Goal: Transaction & Acquisition: Purchase product/service

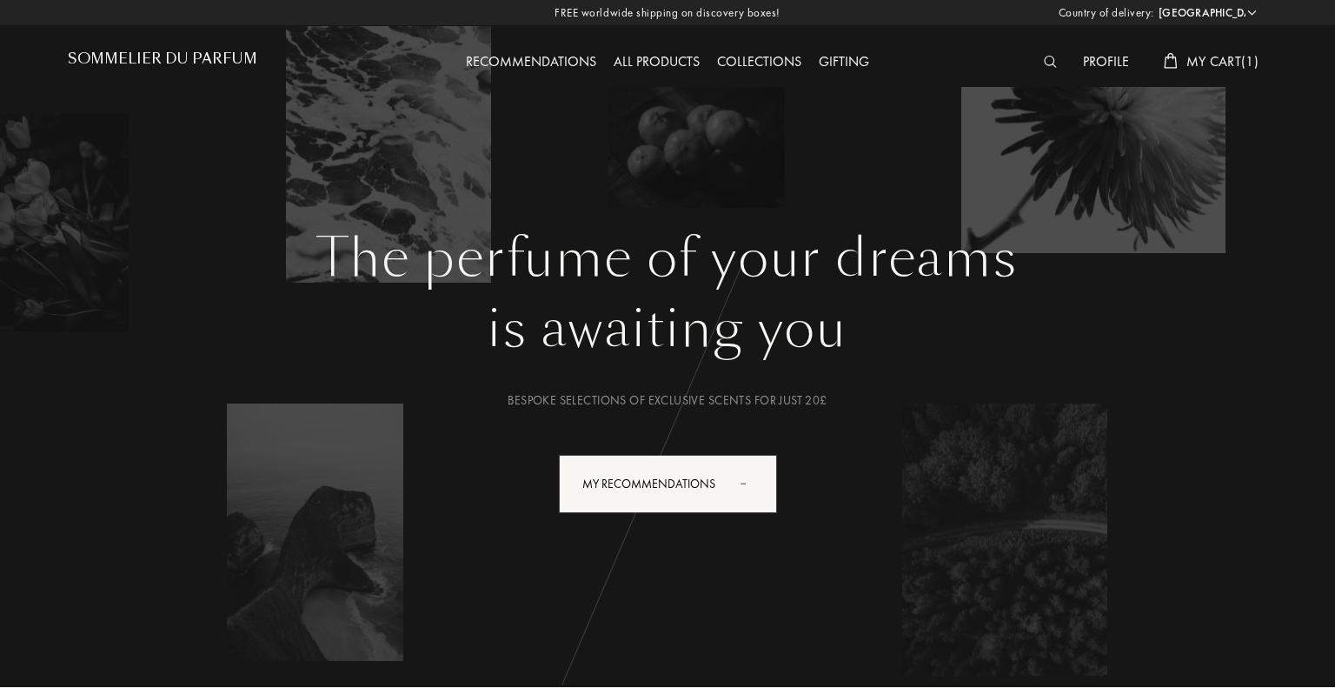
select select "UK"
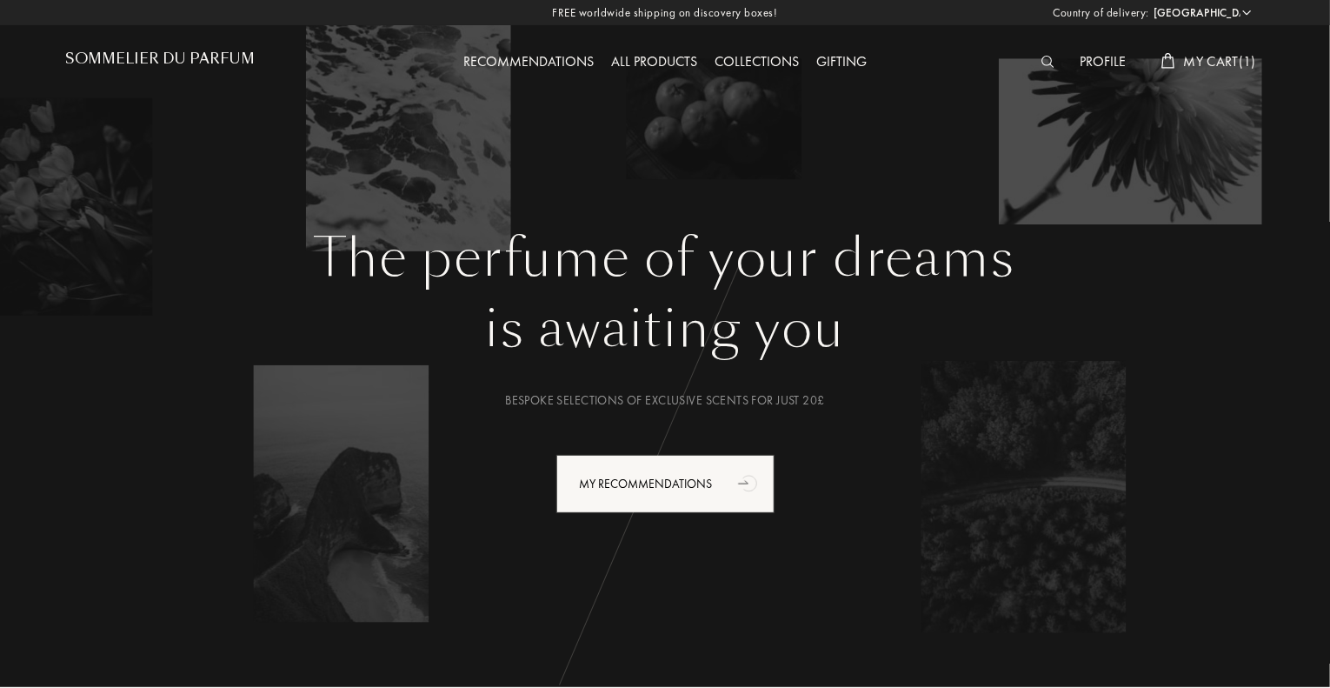
click at [1220, 63] on span "My Cart ( 1 )" at bounding box center [1220, 61] width 72 height 18
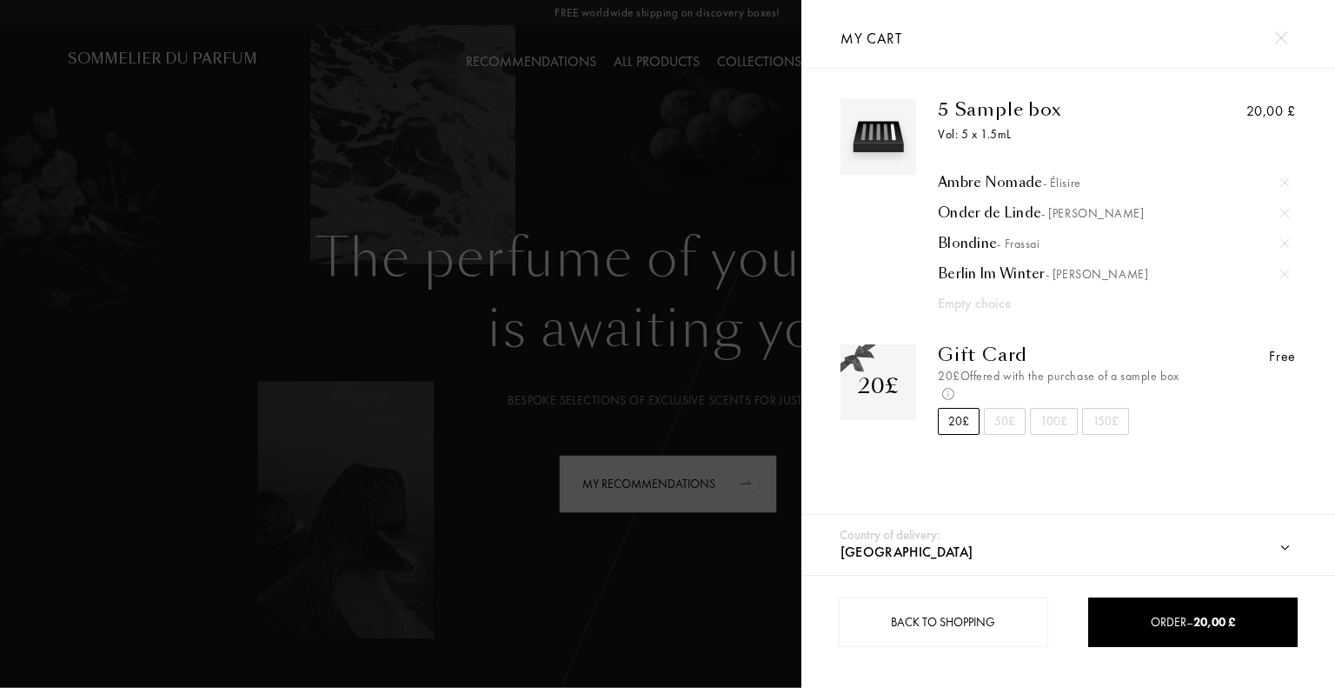
click at [1289, 180] on div at bounding box center [1285, 183] width 26 height 26
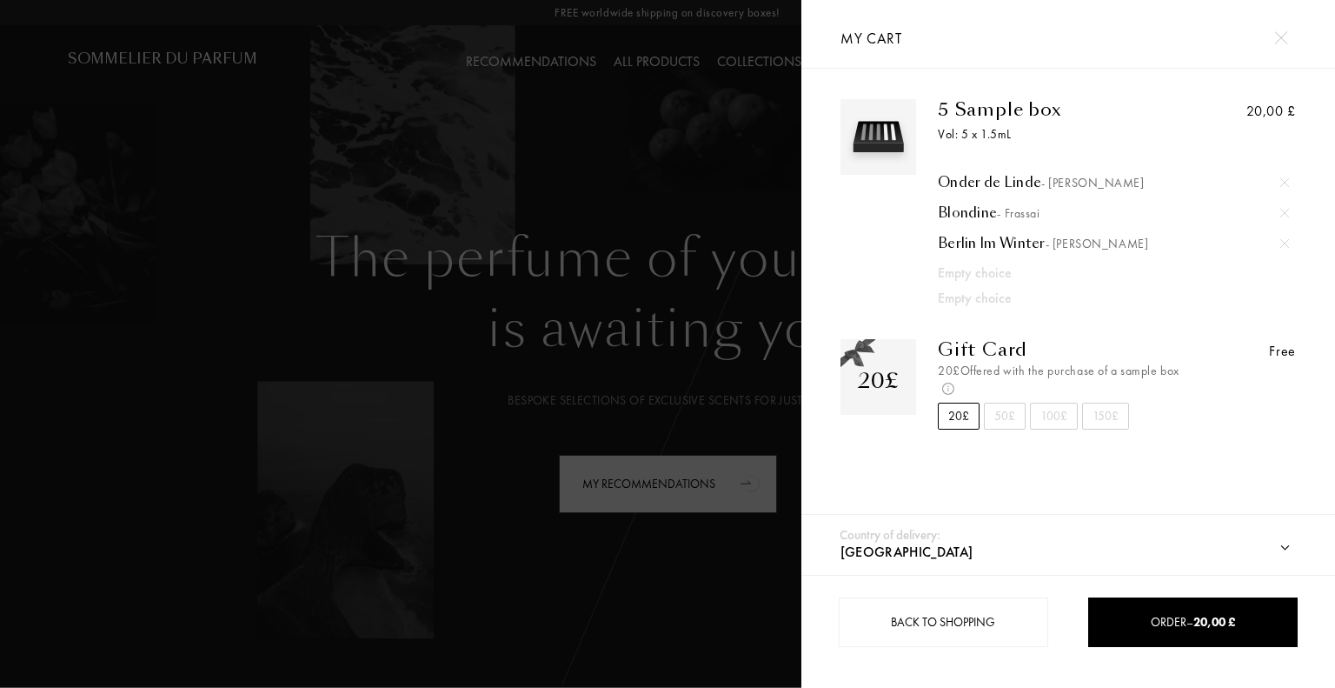
click at [1286, 180] on img at bounding box center [1284, 182] width 9 height 9
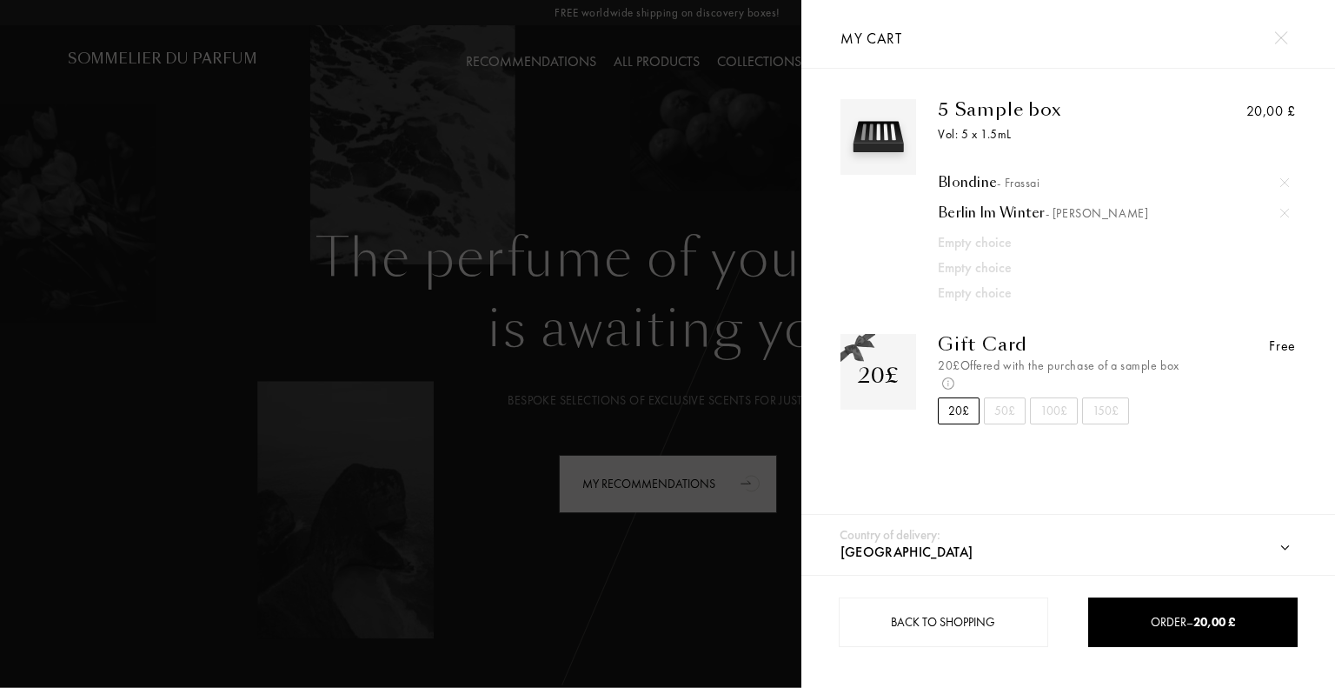
click at [1286, 180] on img at bounding box center [1284, 182] width 9 height 9
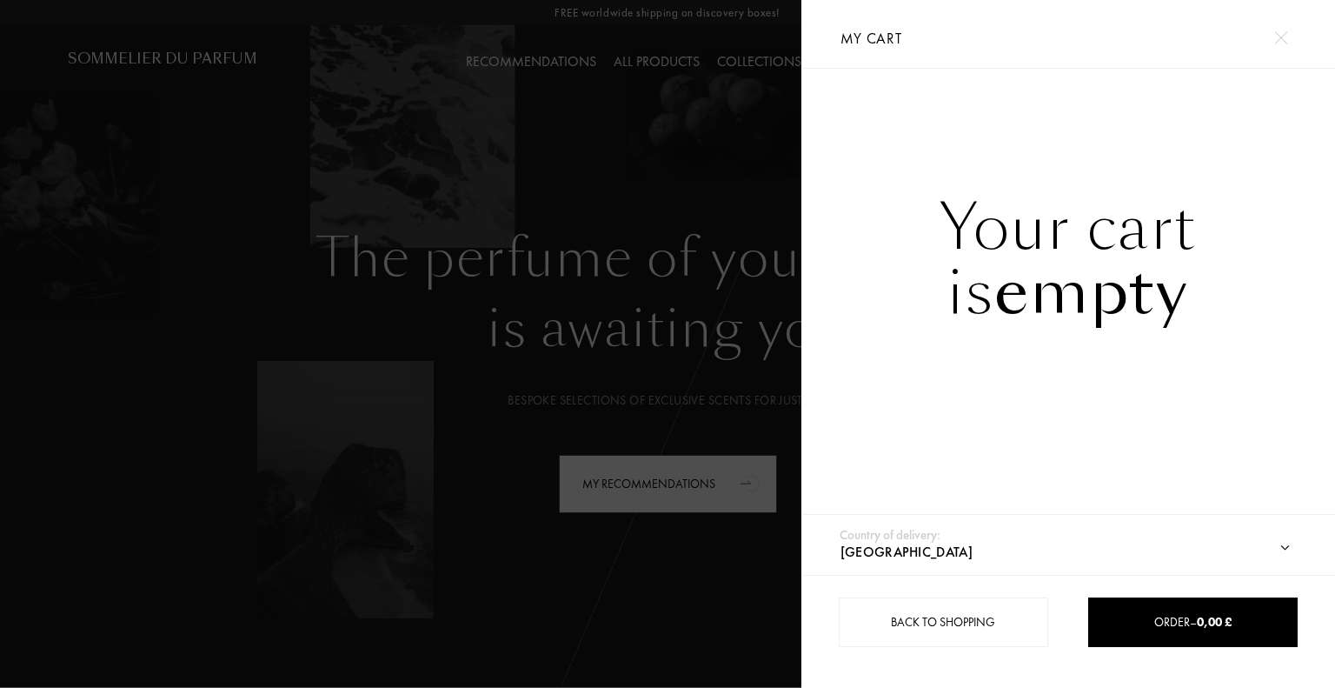
click at [1281, 31] on img at bounding box center [1280, 37] width 13 height 13
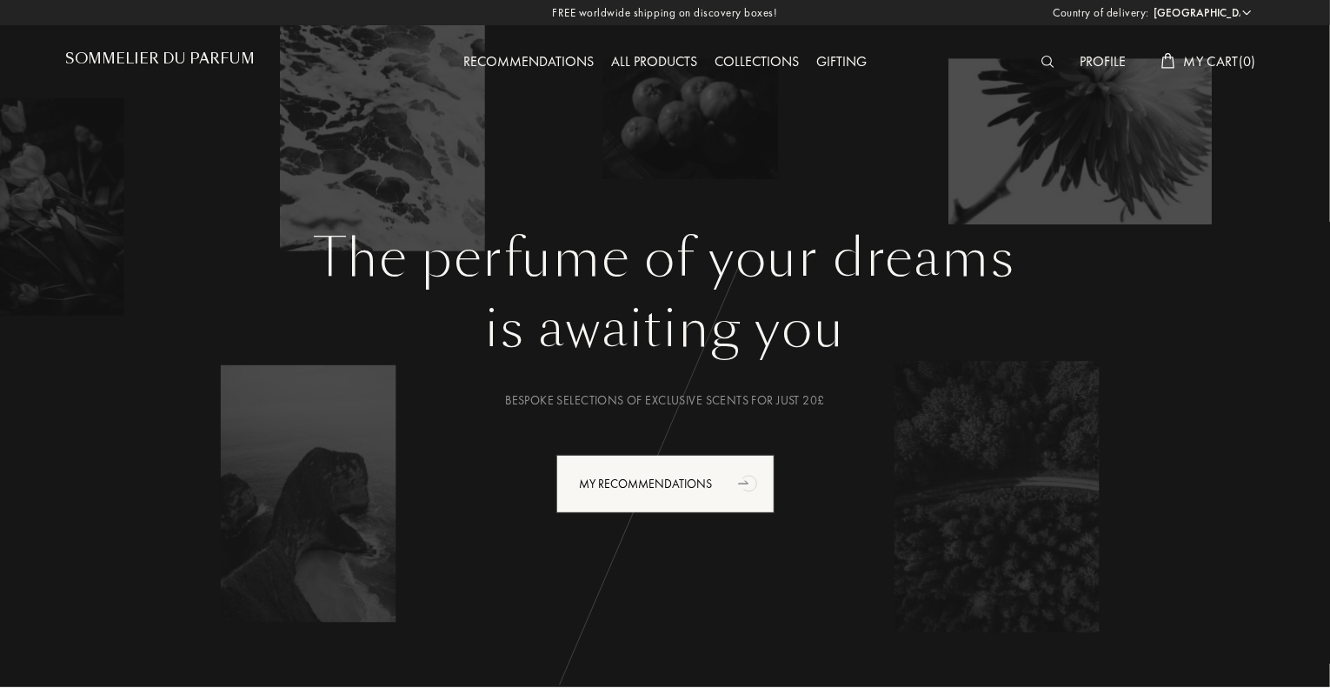
click at [556, 62] on div "Recommendations" at bounding box center [529, 62] width 148 height 23
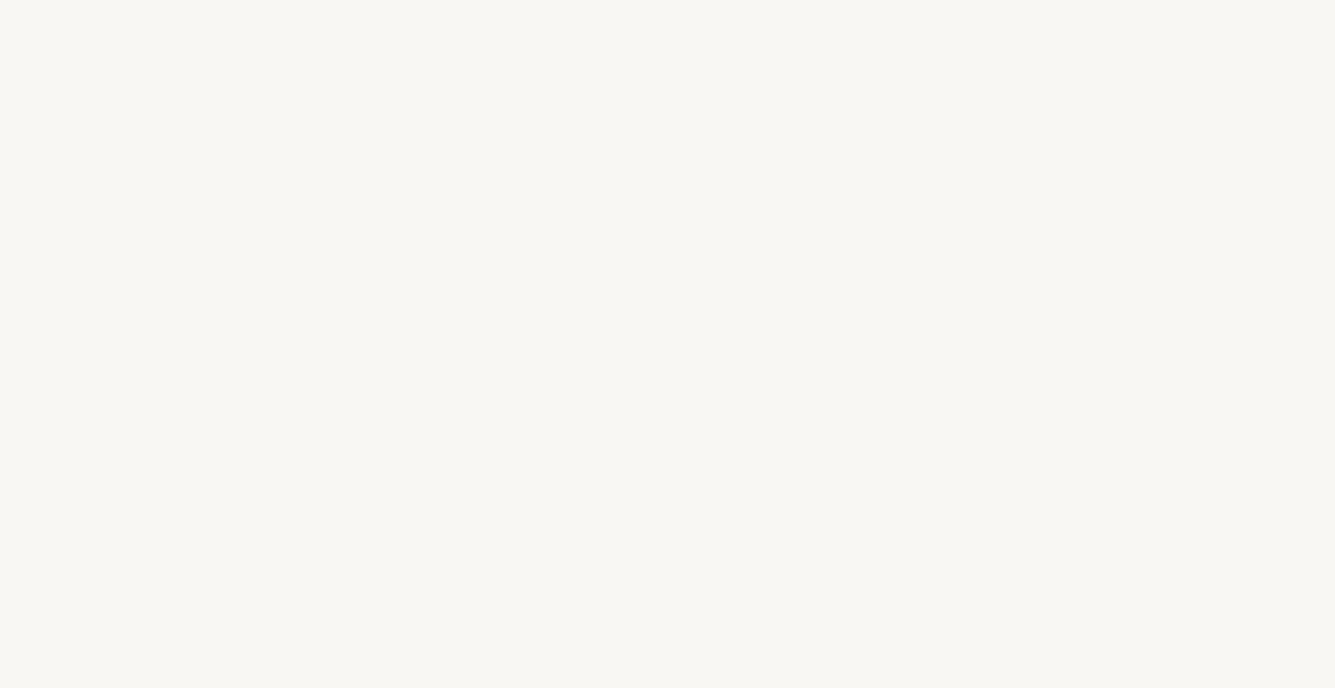
select select "UK"
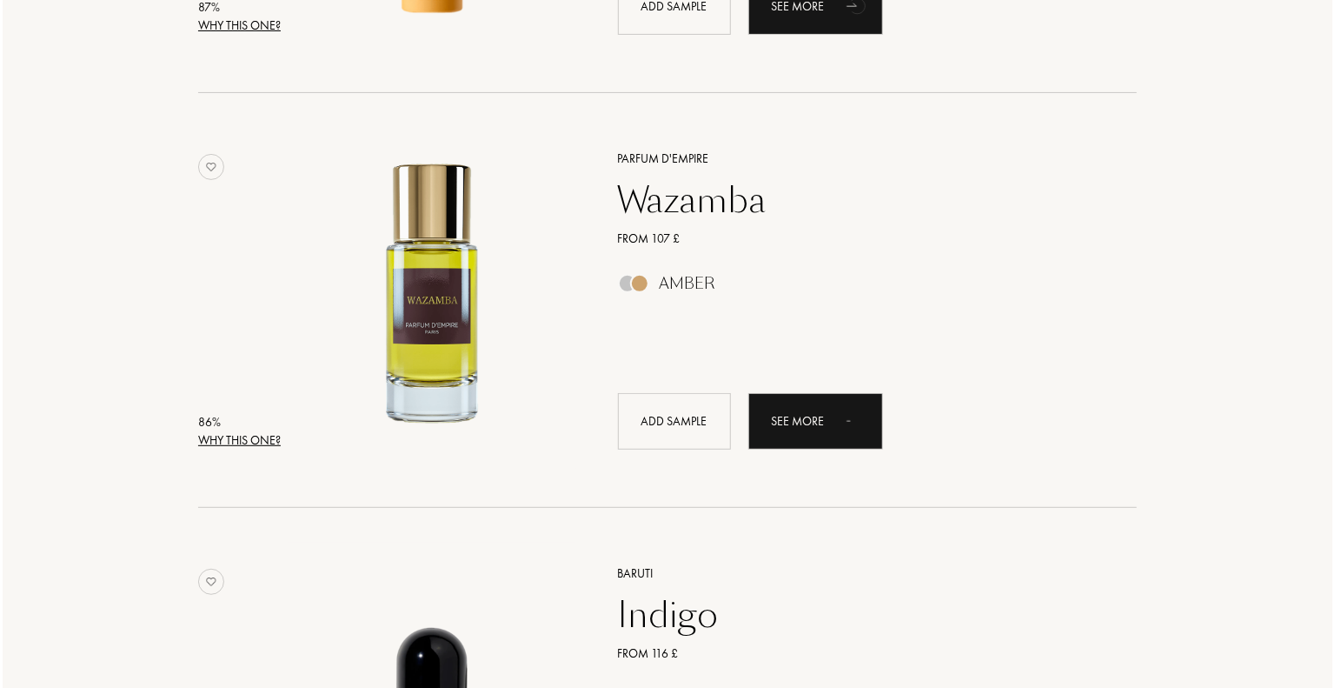
scroll to position [3477, 0]
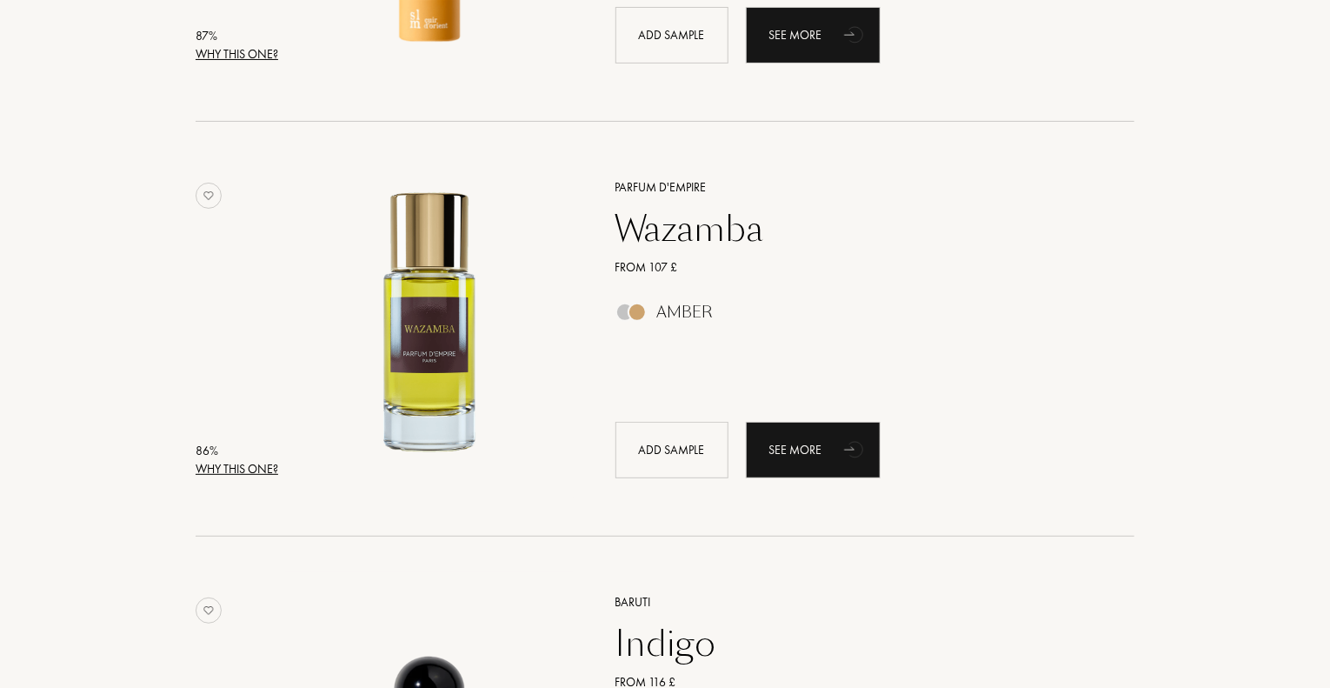
click at [263, 464] on div "Why this one?" at bounding box center [237, 469] width 83 height 18
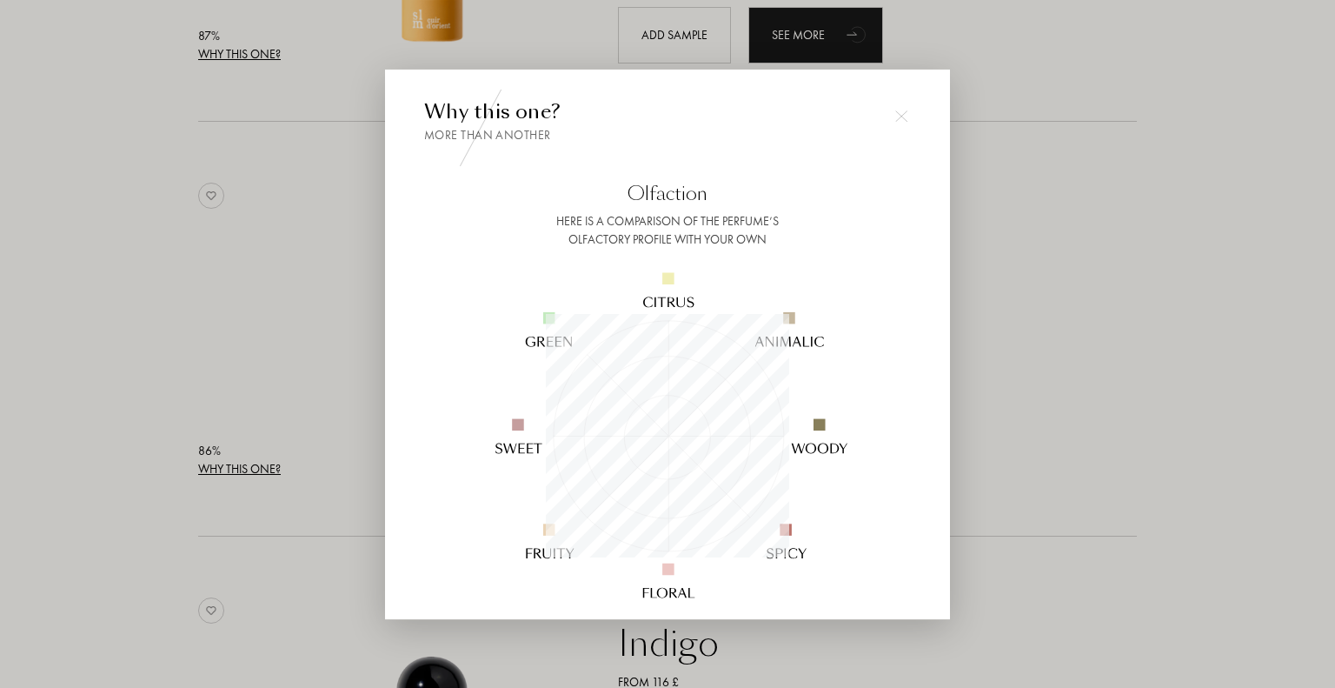
scroll to position [243, 243]
click at [888, 110] on div at bounding box center [901, 115] width 35 height 35
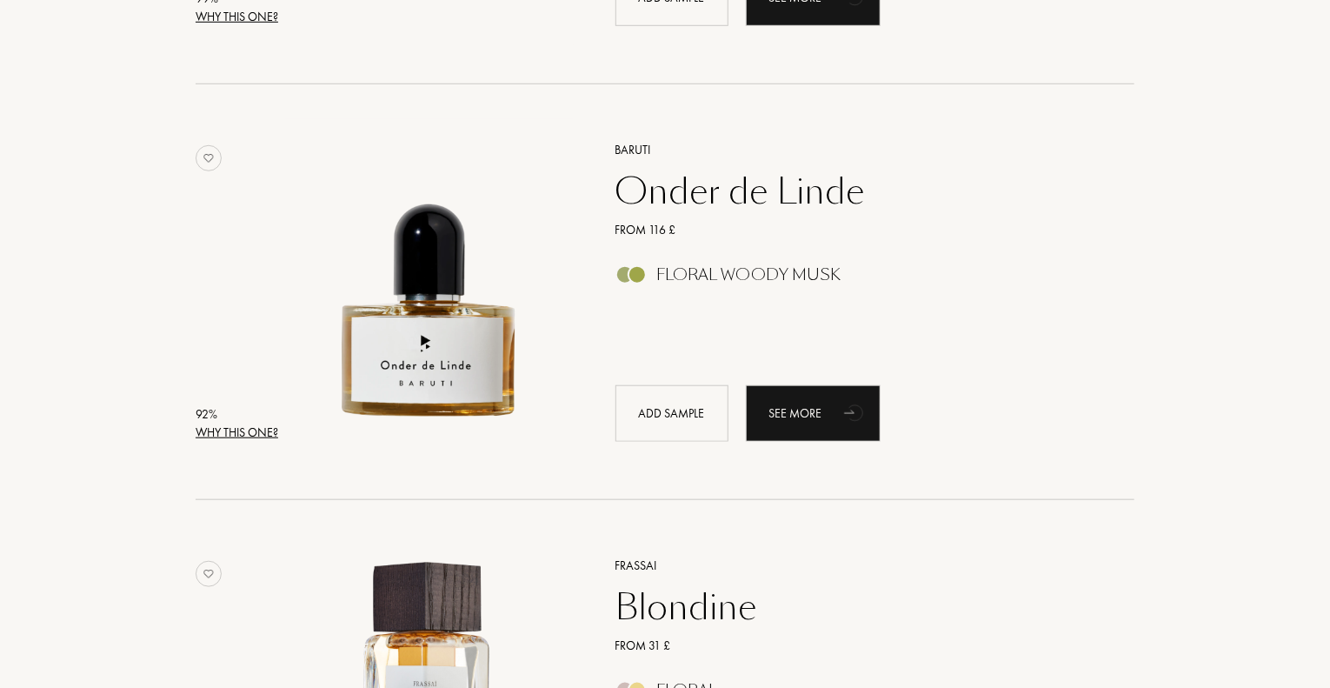
scroll to position [0, 0]
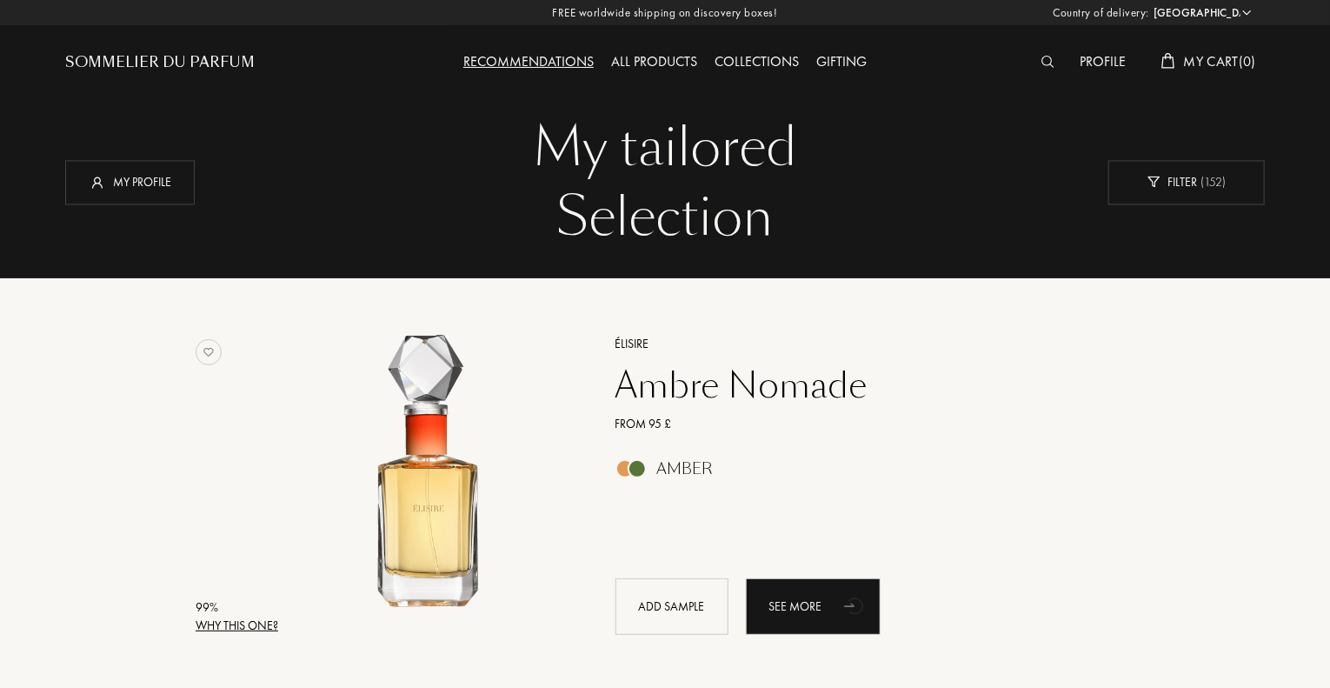
click at [673, 60] on div "All products" at bounding box center [653, 62] width 103 height 23
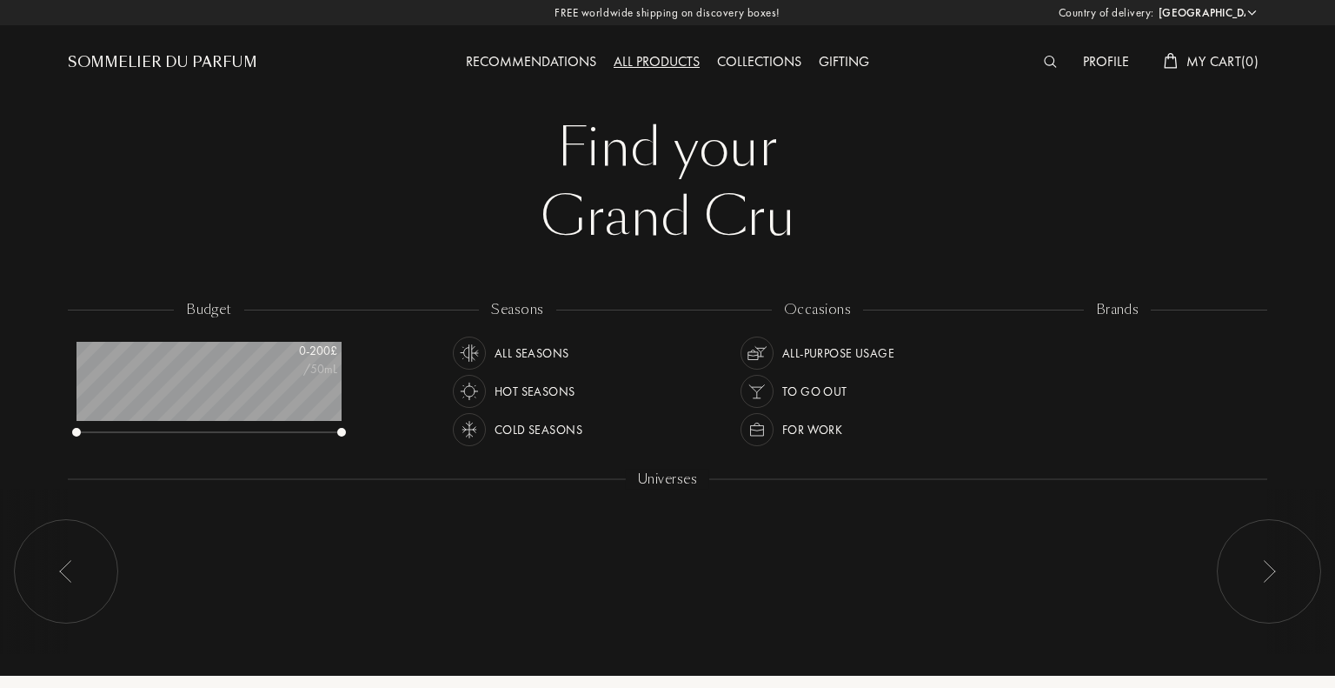
select select "UK"
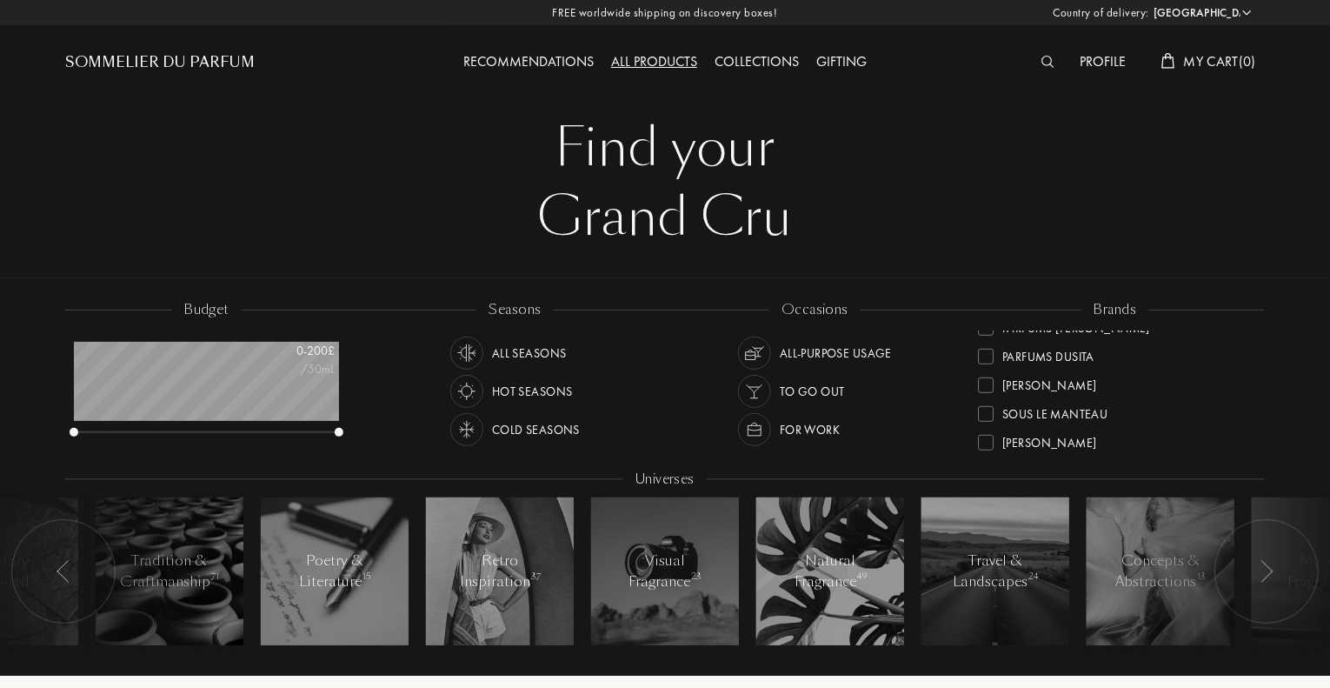
scroll to position [659, 0]
click at [989, 429] on div at bounding box center [986, 433] width 16 height 16
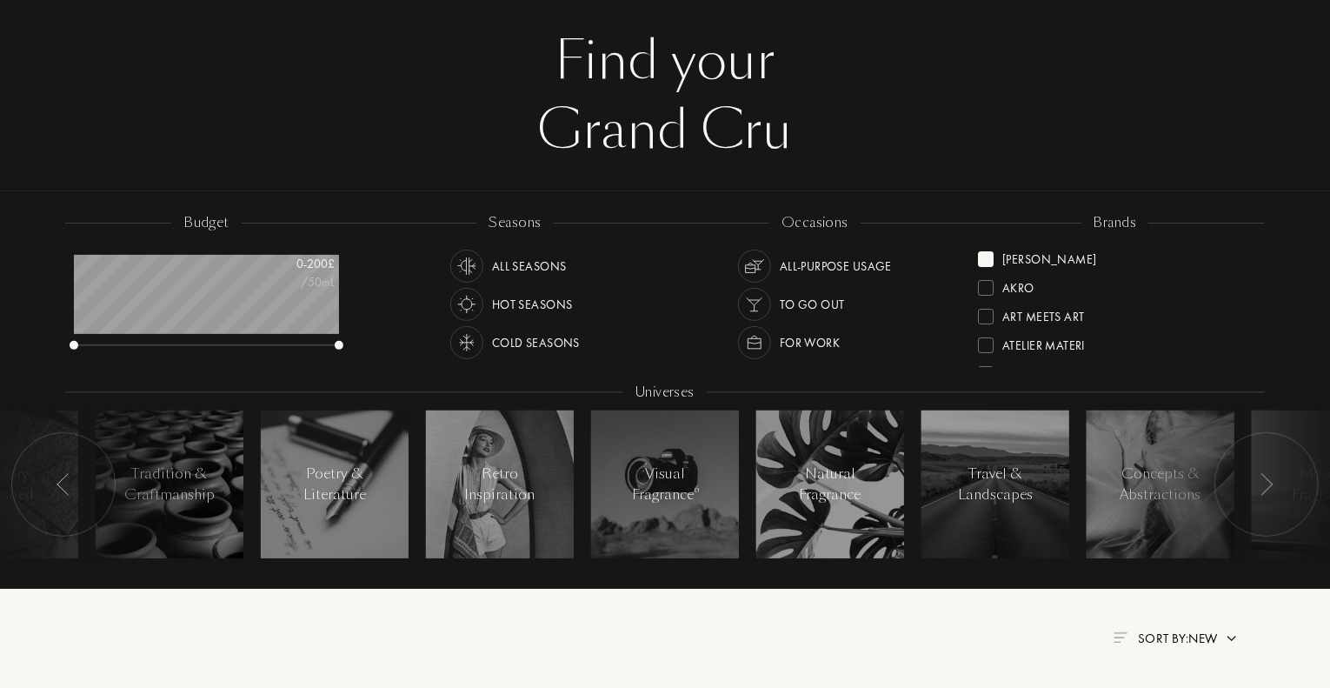
click at [988, 261] on div at bounding box center [986, 259] width 16 height 16
click at [988, 256] on div at bounding box center [986, 256] width 16 height 16
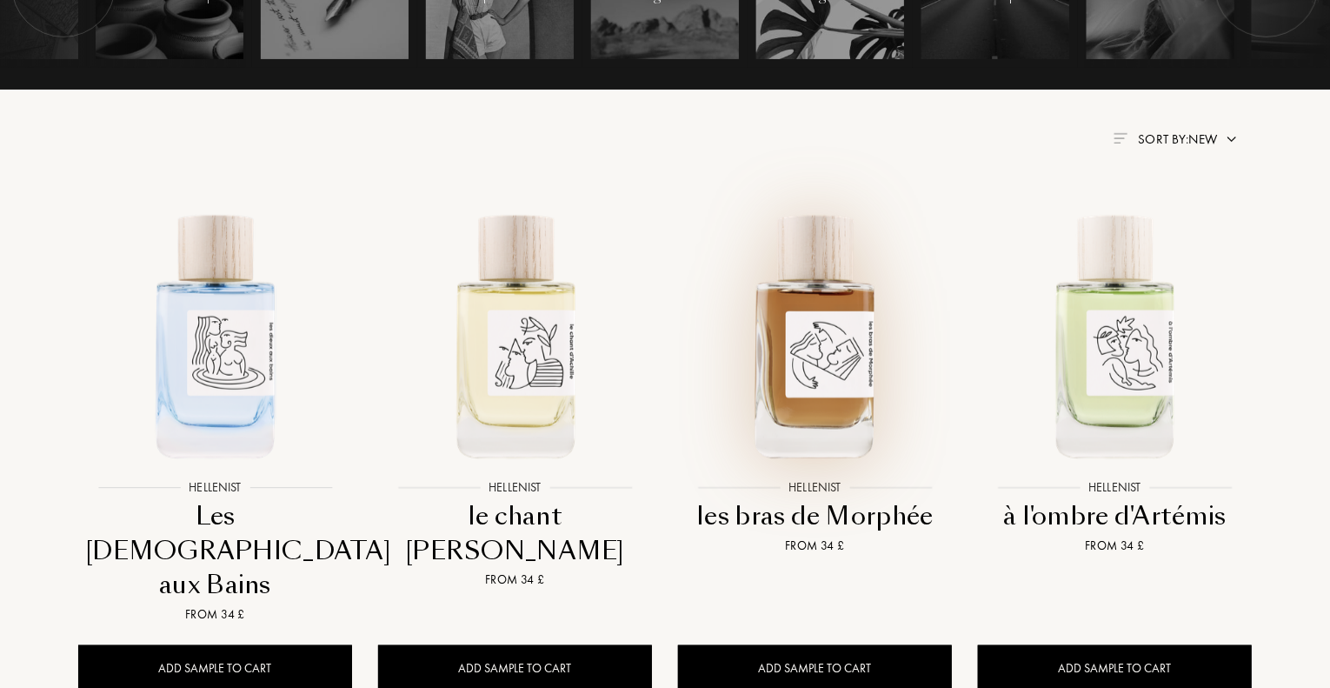
scroll to position [609, 0]
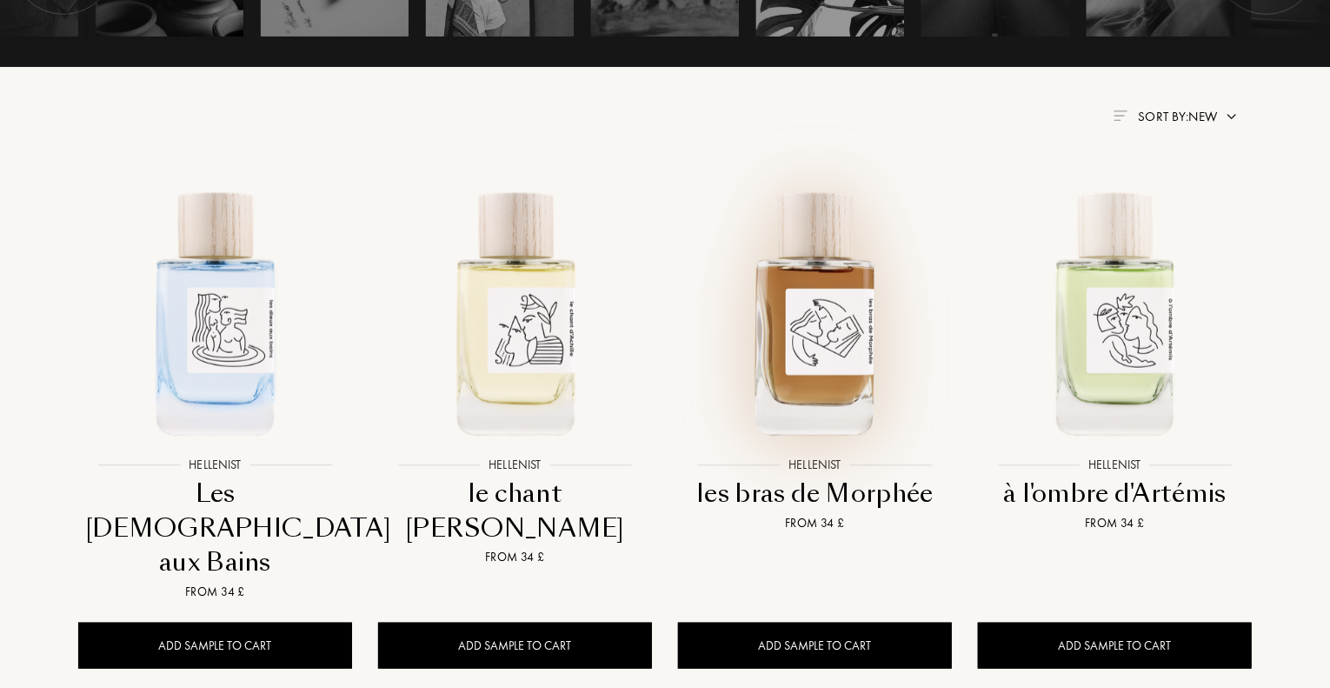
click at [821, 371] on img at bounding box center [815, 311] width 270 height 270
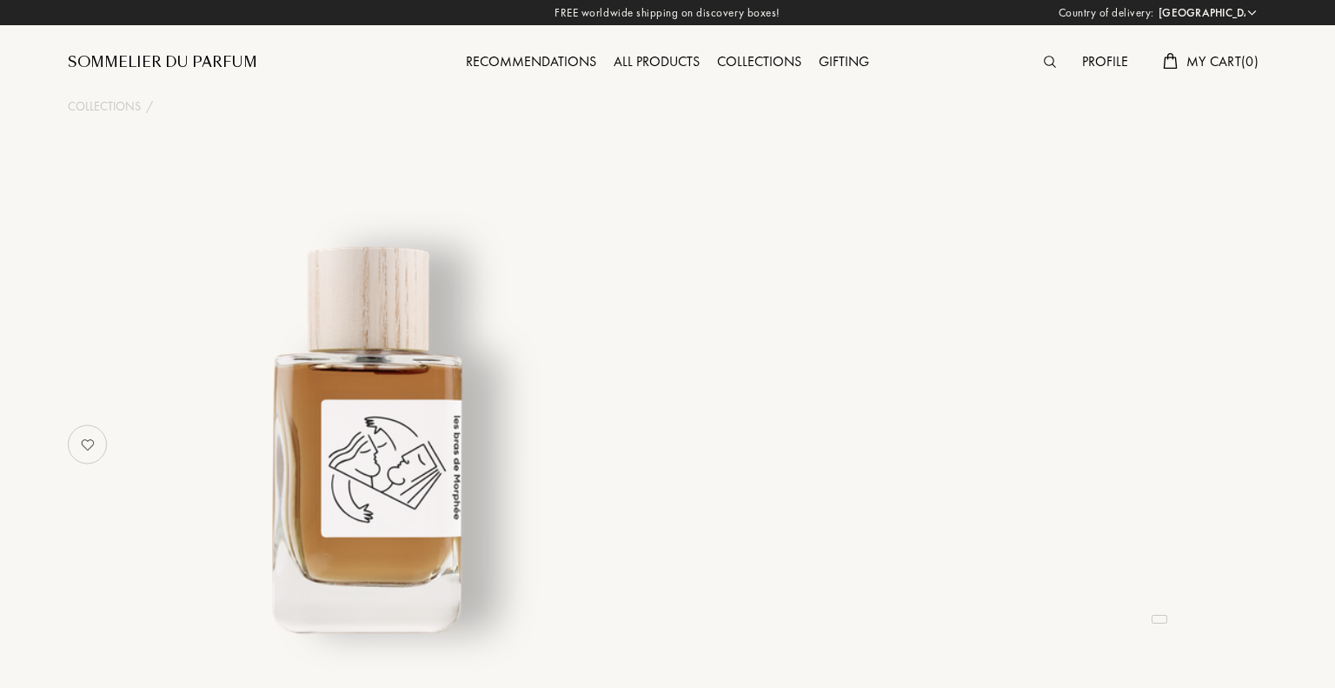
select select "UK"
